Goal: Information Seeking & Learning: Learn about a topic

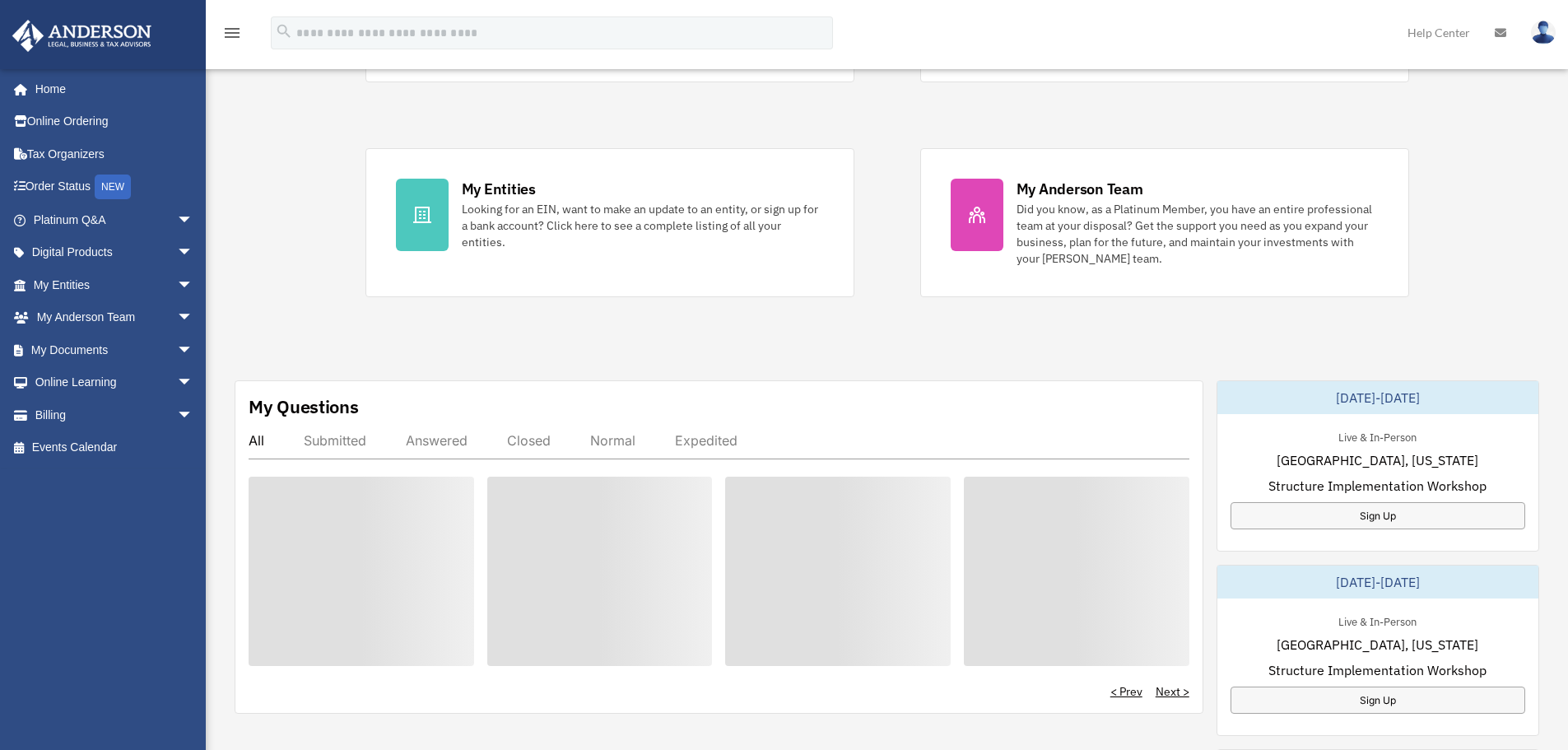
scroll to position [275, 0]
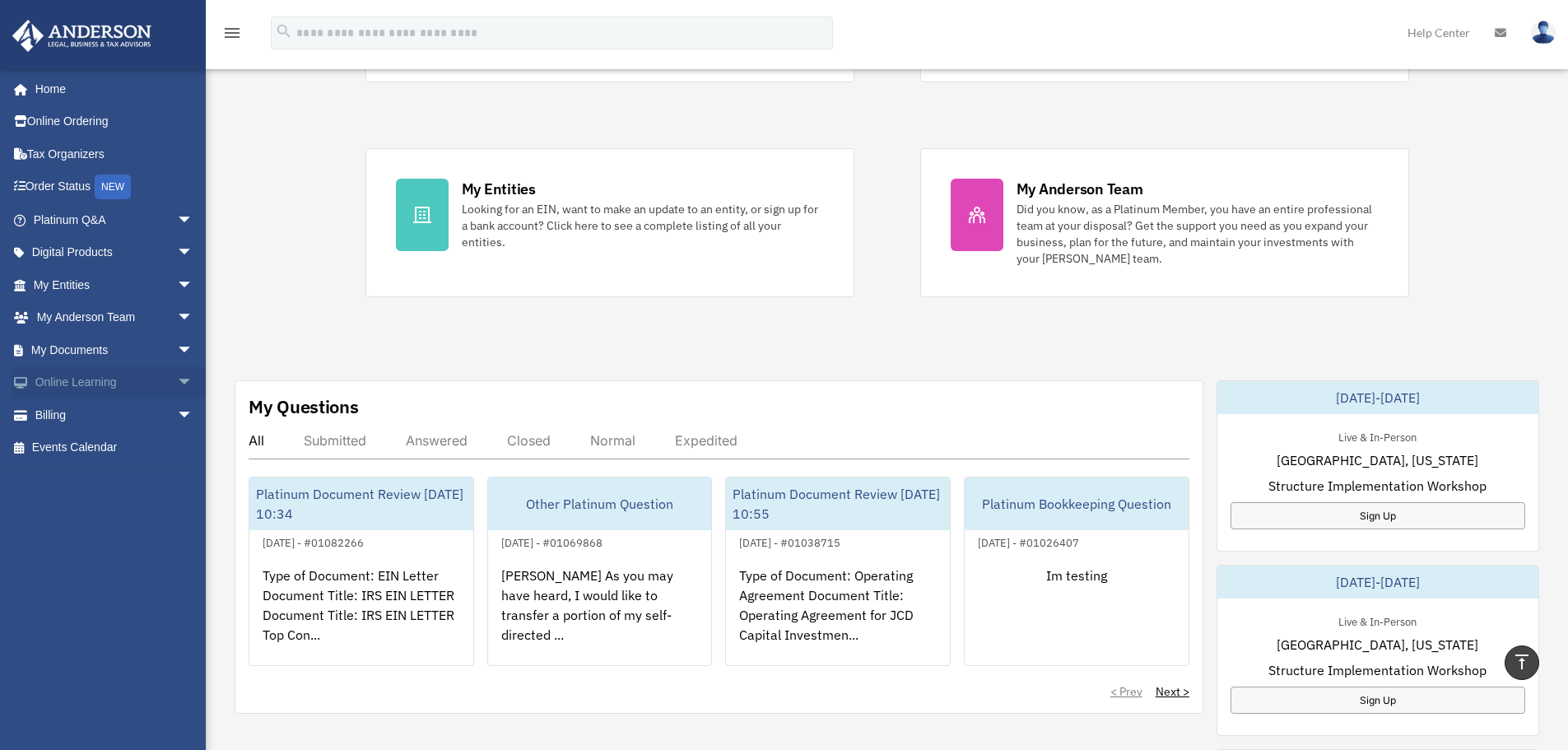
click at [177, 384] on span "arrow_drop_down" at bounding box center [193, 383] width 33 height 34
click at [104, 423] on link "Courses" at bounding box center [120, 415] width 195 height 33
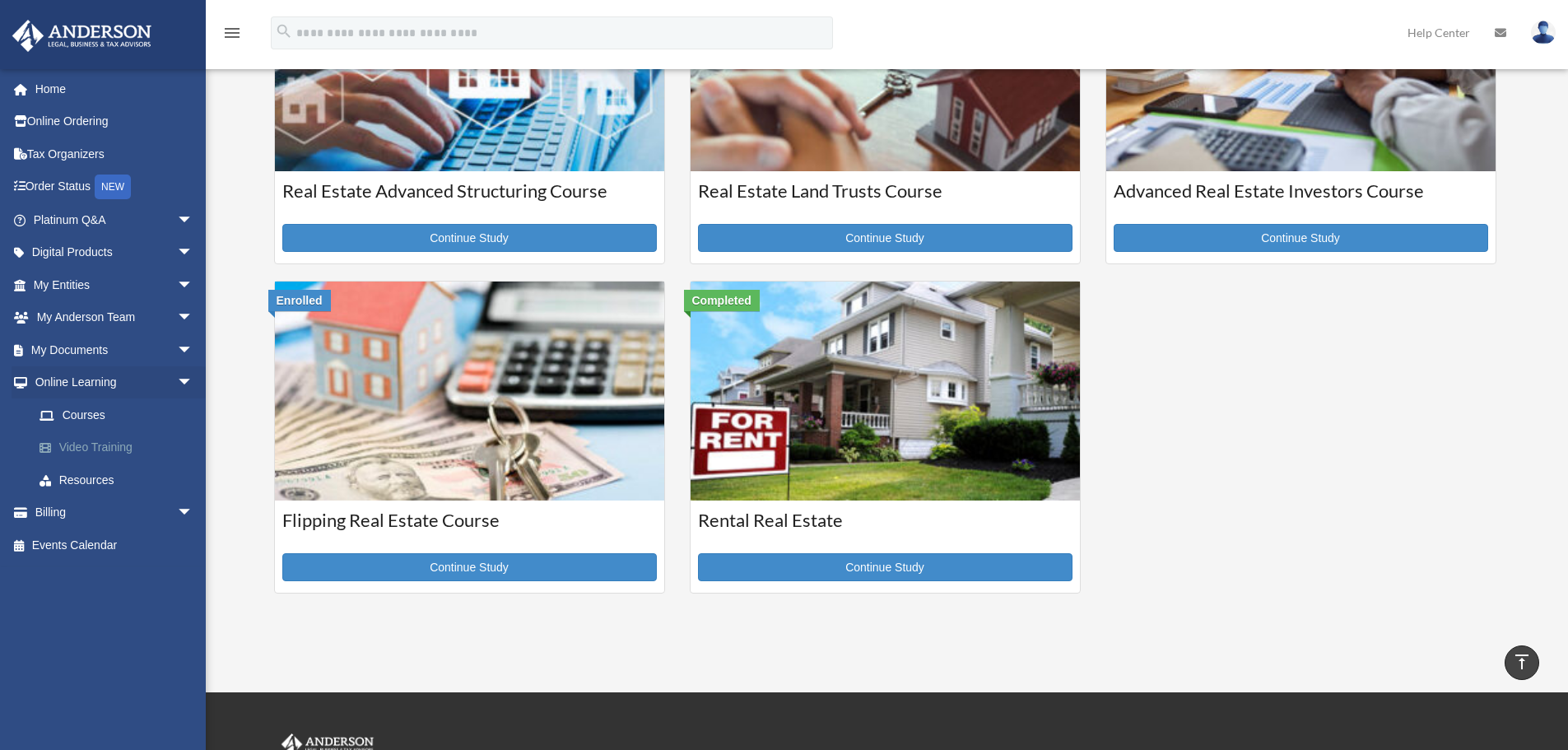
scroll to position [494, 0]
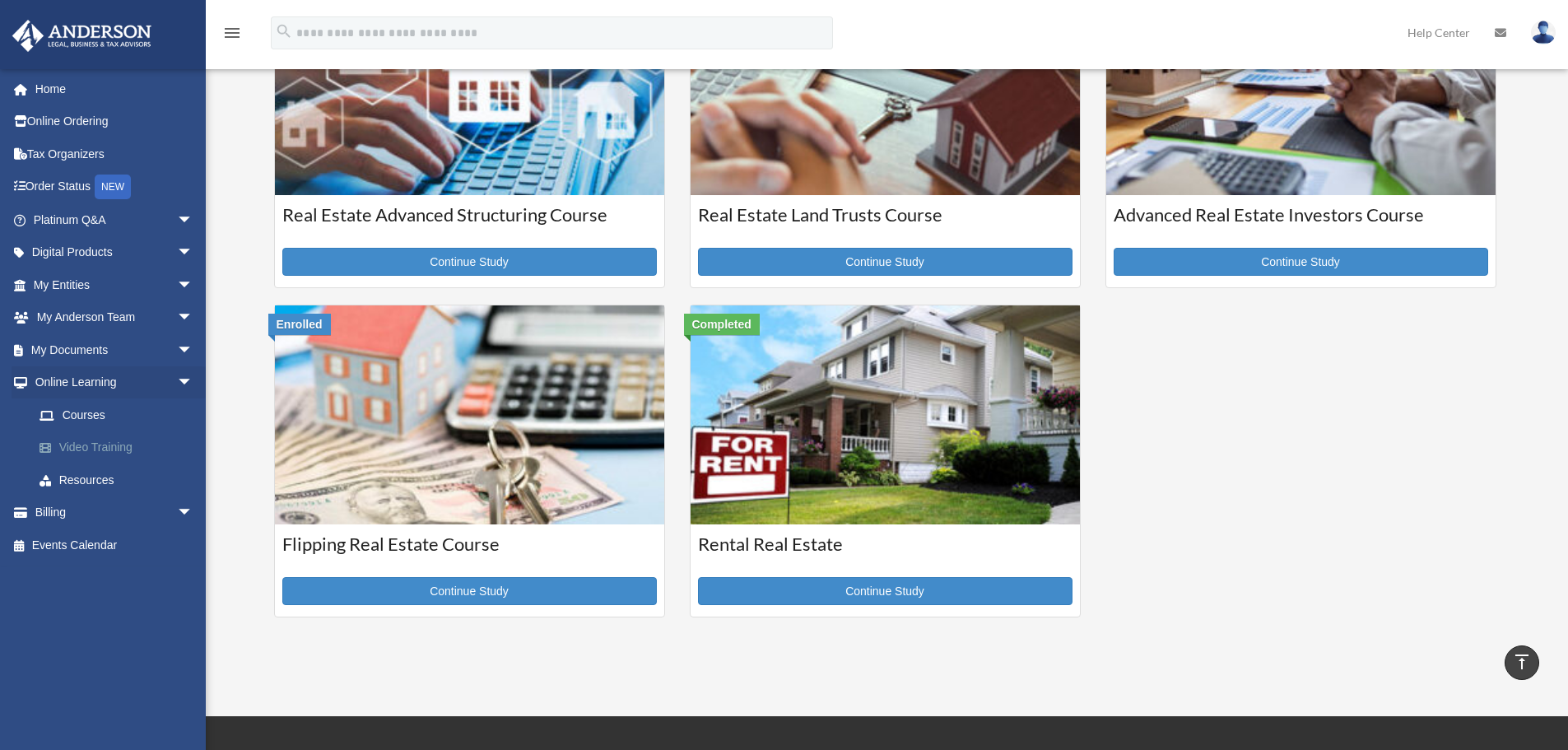
click at [105, 448] on link "Video Training" at bounding box center [120, 447] width 195 height 33
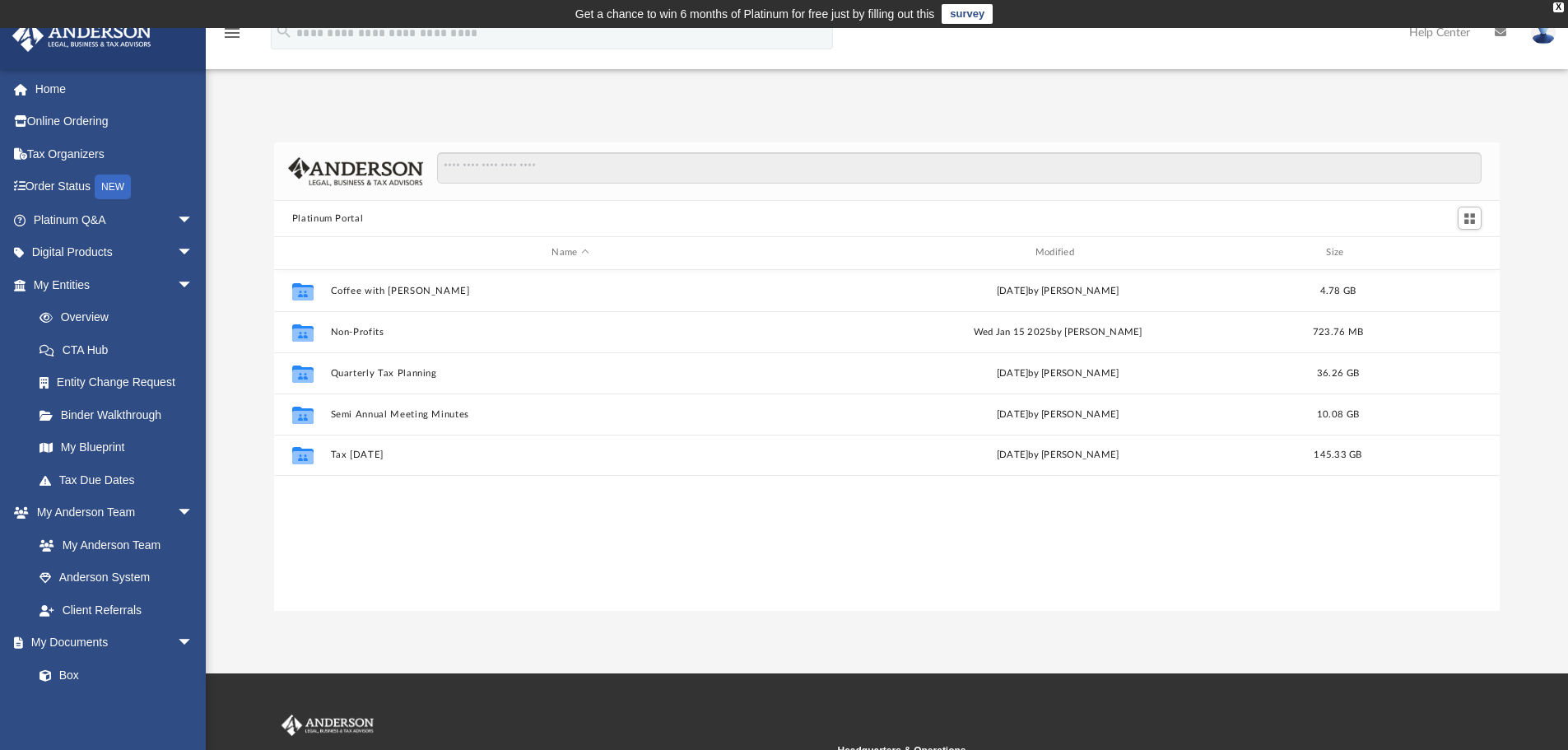
scroll to position [362, 1213]
